Goal: Obtain resource: Obtain resource

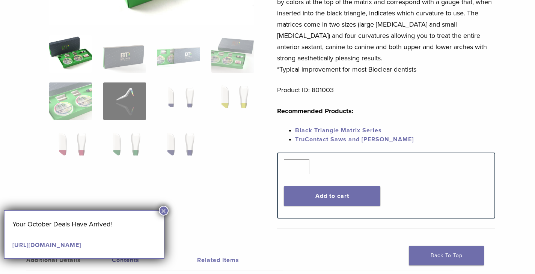
scroll to position [225, 0]
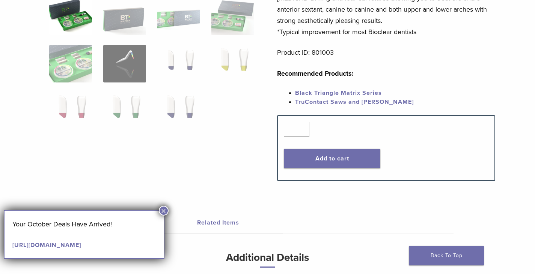
click at [348, 94] on link "Black Triangle Matrix Series" at bounding box center [338, 93] width 87 height 8
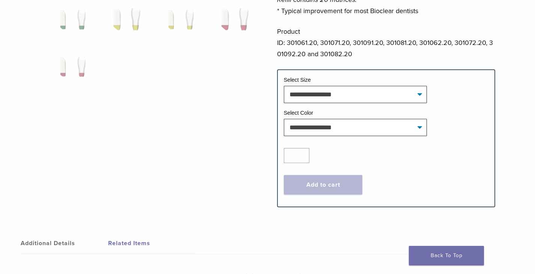
scroll to position [263, 0]
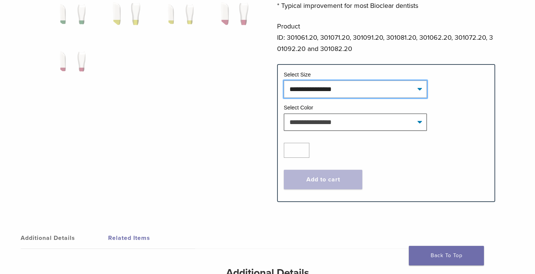
click at [421, 92] on select "**********" at bounding box center [355, 89] width 143 height 17
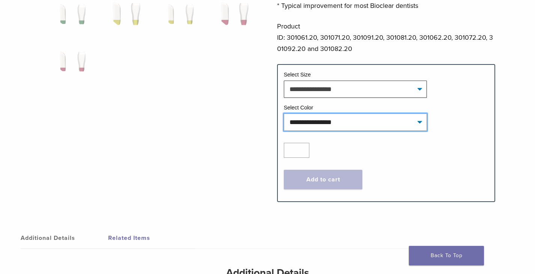
click at [423, 120] on select "**********" at bounding box center [355, 122] width 143 height 17
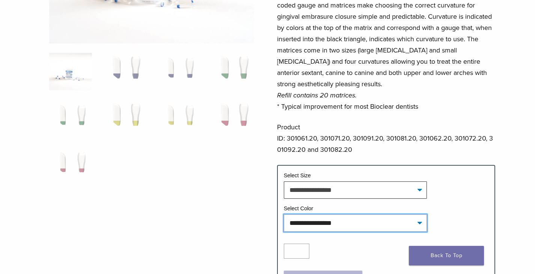
scroll to position [150, 0]
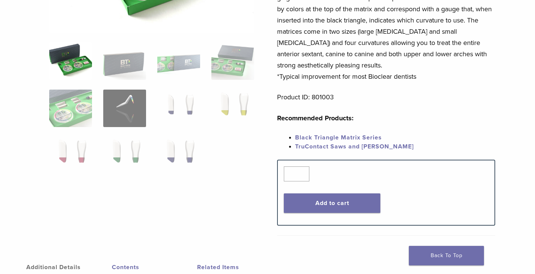
scroll to position [225, 0]
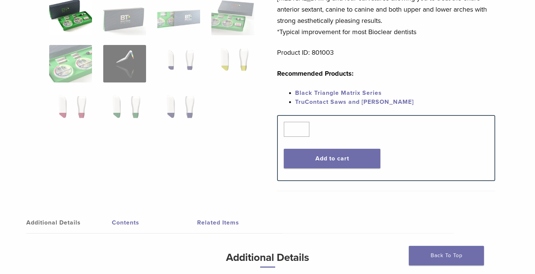
click at [305, 102] on link "TruContact Saws and Sanders" at bounding box center [354, 102] width 119 height 8
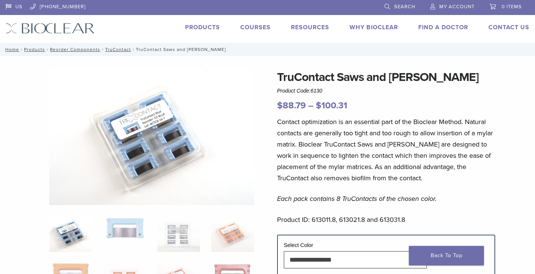
click at [194, 29] on link "Products" at bounding box center [202, 28] width 35 height 8
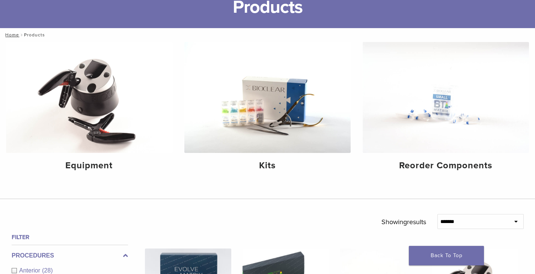
scroll to position [75, 0]
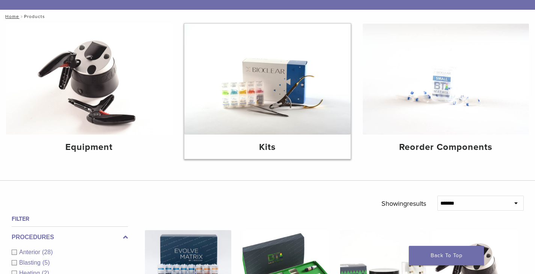
click at [260, 81] on img at bounding box center [267, 79] width 166 height 111
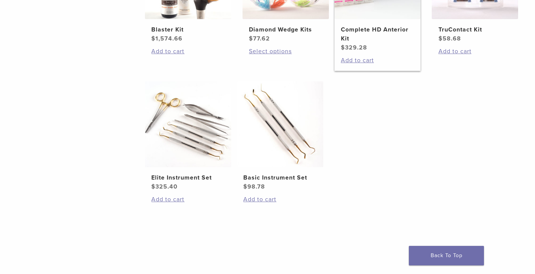
scroll to position [413, 0]
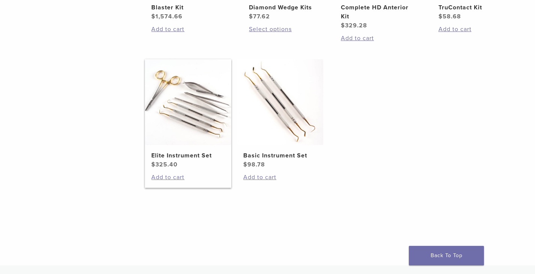
click at [204, 120] on img at bounding box center [188, 102] width 86 height 86
click at [289, 94] on img at bounding box center [280, 102] width 86 height 86
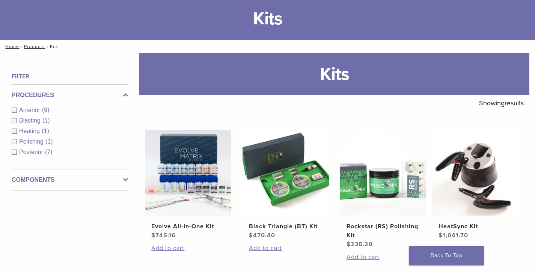
scroll to position [0, 0]
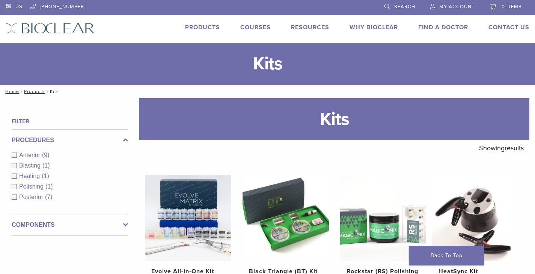
click at [255, 29] on link "Courses" at bounding box center [255, 28] width 30 height 8
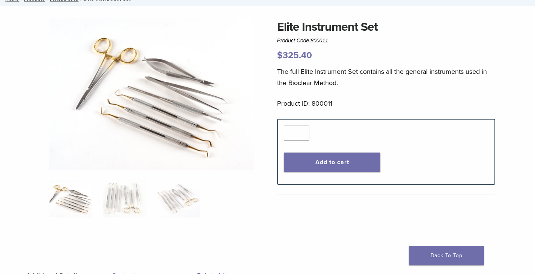
scroll to position [38, 0]
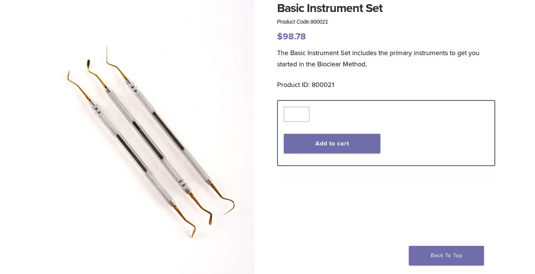
scroll to position [75, 0]
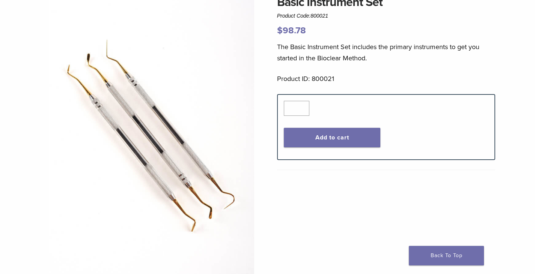
click at [97, 56] on img at bounding box center [151, 137] width 205 height 288
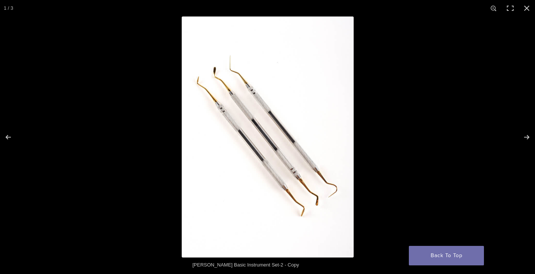
click at [226, 85] on img "Full screen image" at bounding box center [268, 137] width 172 height 241
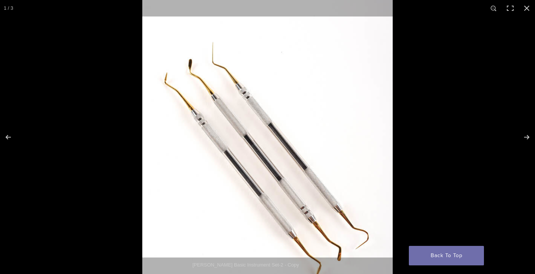
click at [261, 110] on img "Full screen image" at bounding box center [267, 161] width 250 height 352
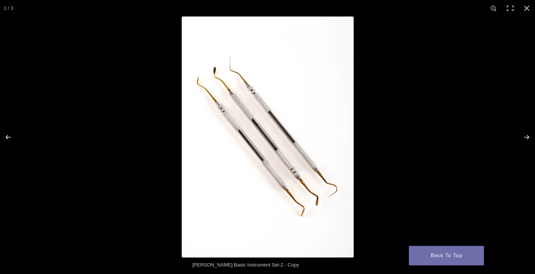
click at [261, 110] on img "Full screen image" at bounding box center [268, 137] width 172 height 241
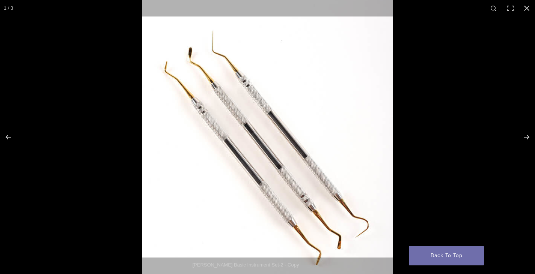
click at [261, 110] on img "Full screen image" at bounding box center [267, 150] width 250 height 352
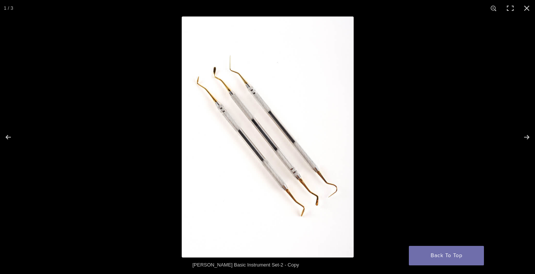
click at [261, 110] on img "Full screen image" at bounding box center [268, 137] width 172 height 241
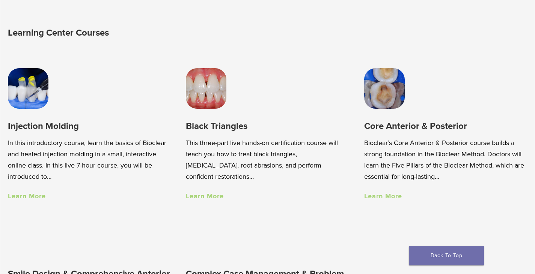
scroll to position [488, 0]
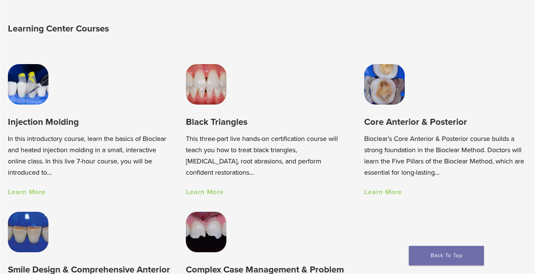
click at [30, 89] on img at bounding box center [28, 84] width 41 height 41
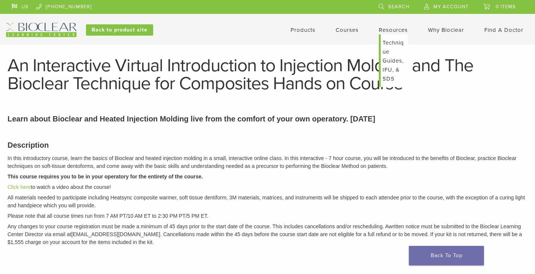
click at [393, 41] on link "Technique Guides, IFU, & SDS" at bounding box center [394, 61] width 27 height 53
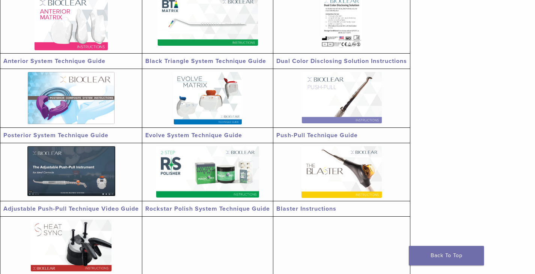
scroll to position [150, 0]
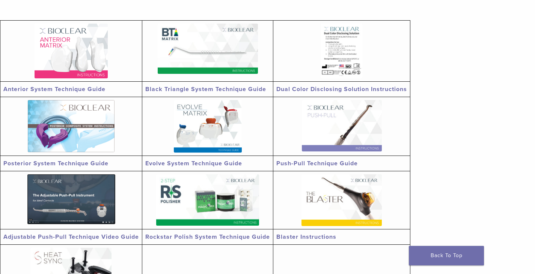
click at [57, 86] on link "Anterior System Technique Guide" at bounding box center [54, 90] width 102 height 8
click at [339, 159] on td "Push-Pull Technique Guide" at bounding box center [341, 163] width 137 height 15
click at [348, 131] on img at bounding box center [342, 125] width 80 height 51
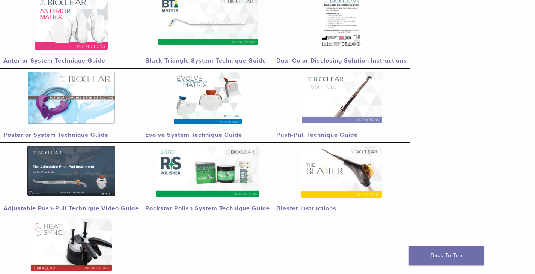
scroll to position [263, 0]
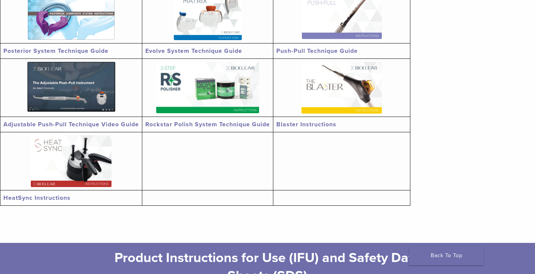
click at [362, 90] on img at bounding box center [341, 88] width 80 height 52
